Goal: Check status: Check status

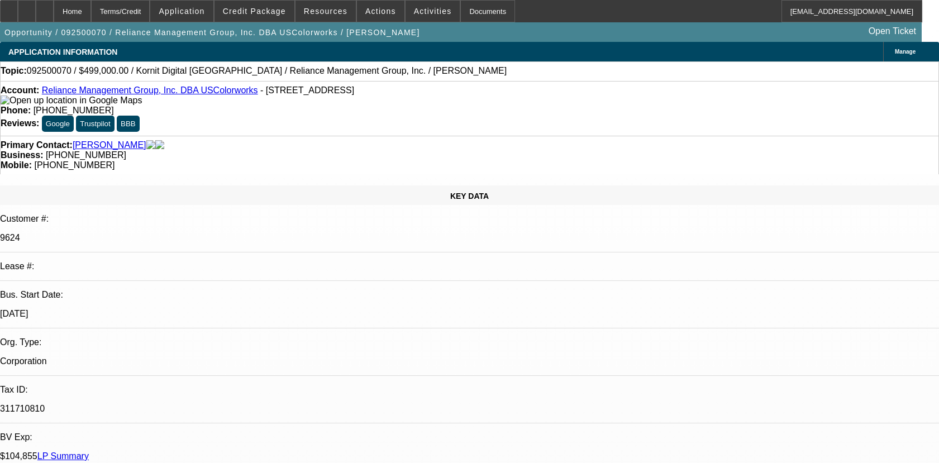
select select "0"
select select "2"
select select "0.1"
select select "4"
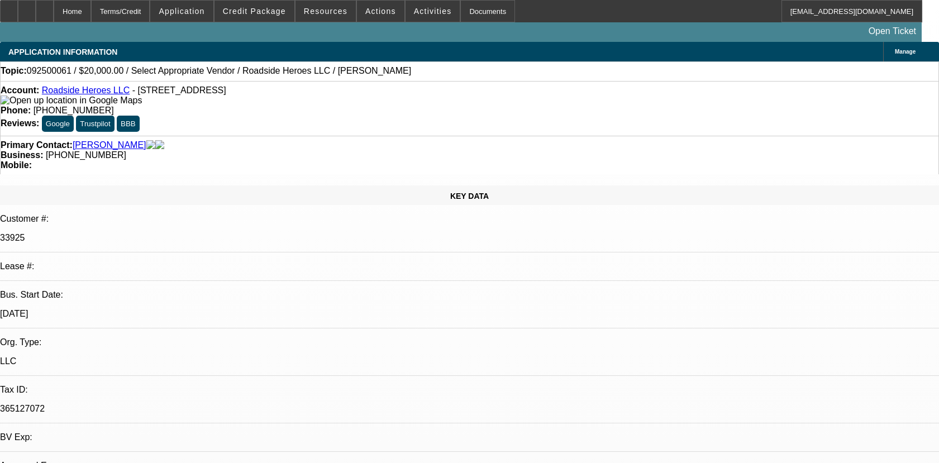
select select "0"
select select "2"
select select "0.1"
select select "4"
